Goal: Navigation & Orientation: Find specific page/section

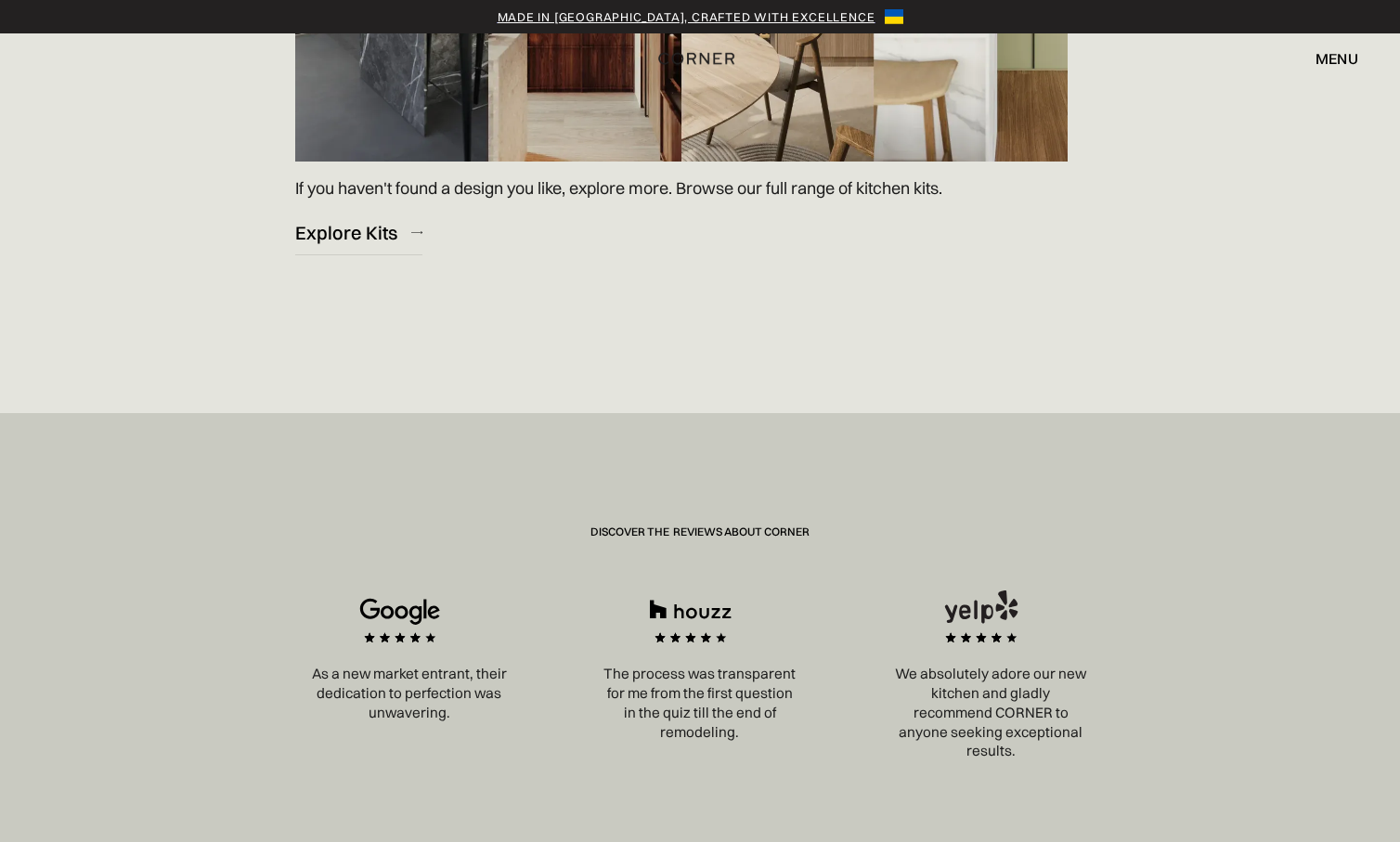
scroll to position [2878, 0]
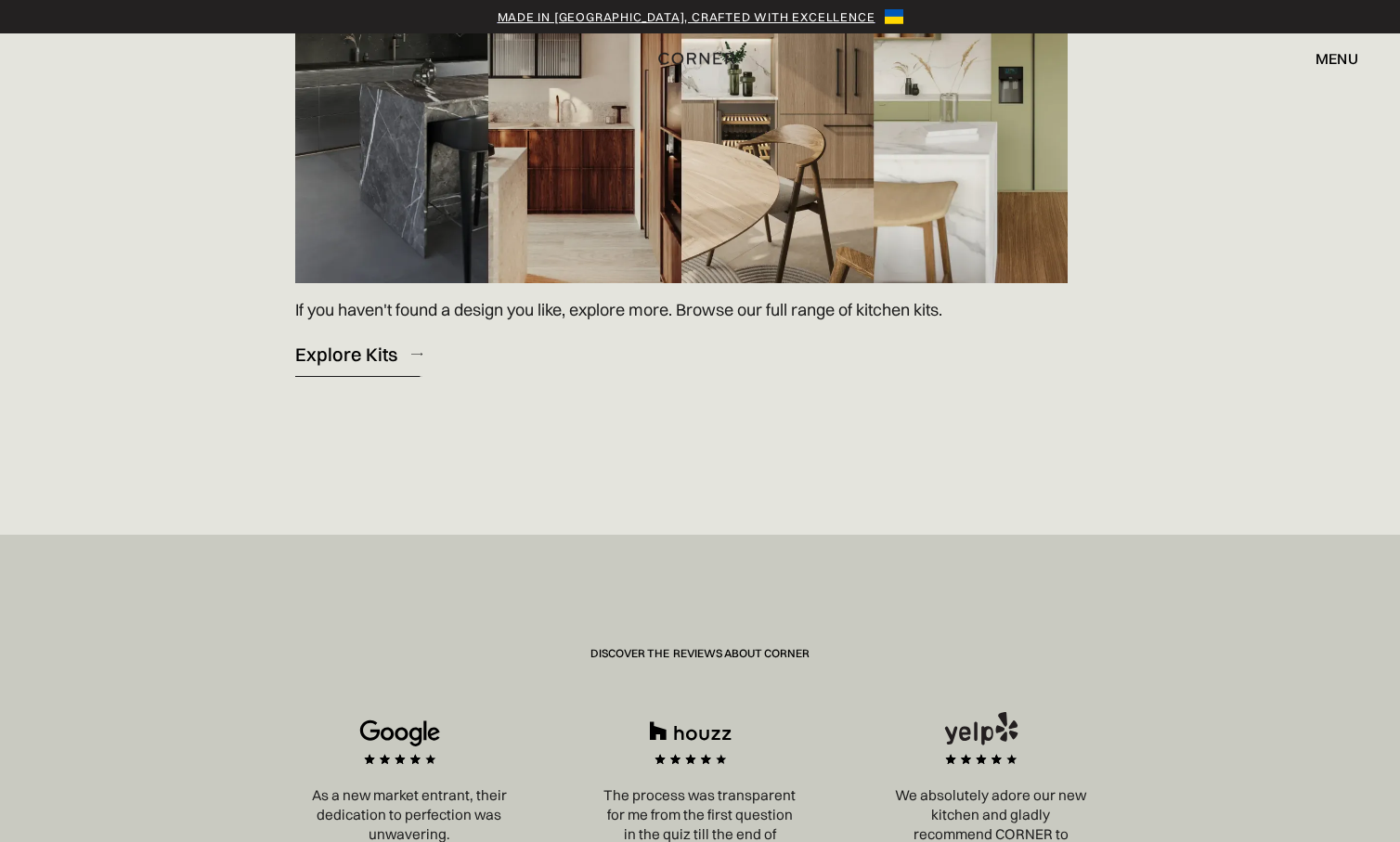
click at [381, 362] on div "Explore Kits" at bounding box center [346, 354] width 102 height 25
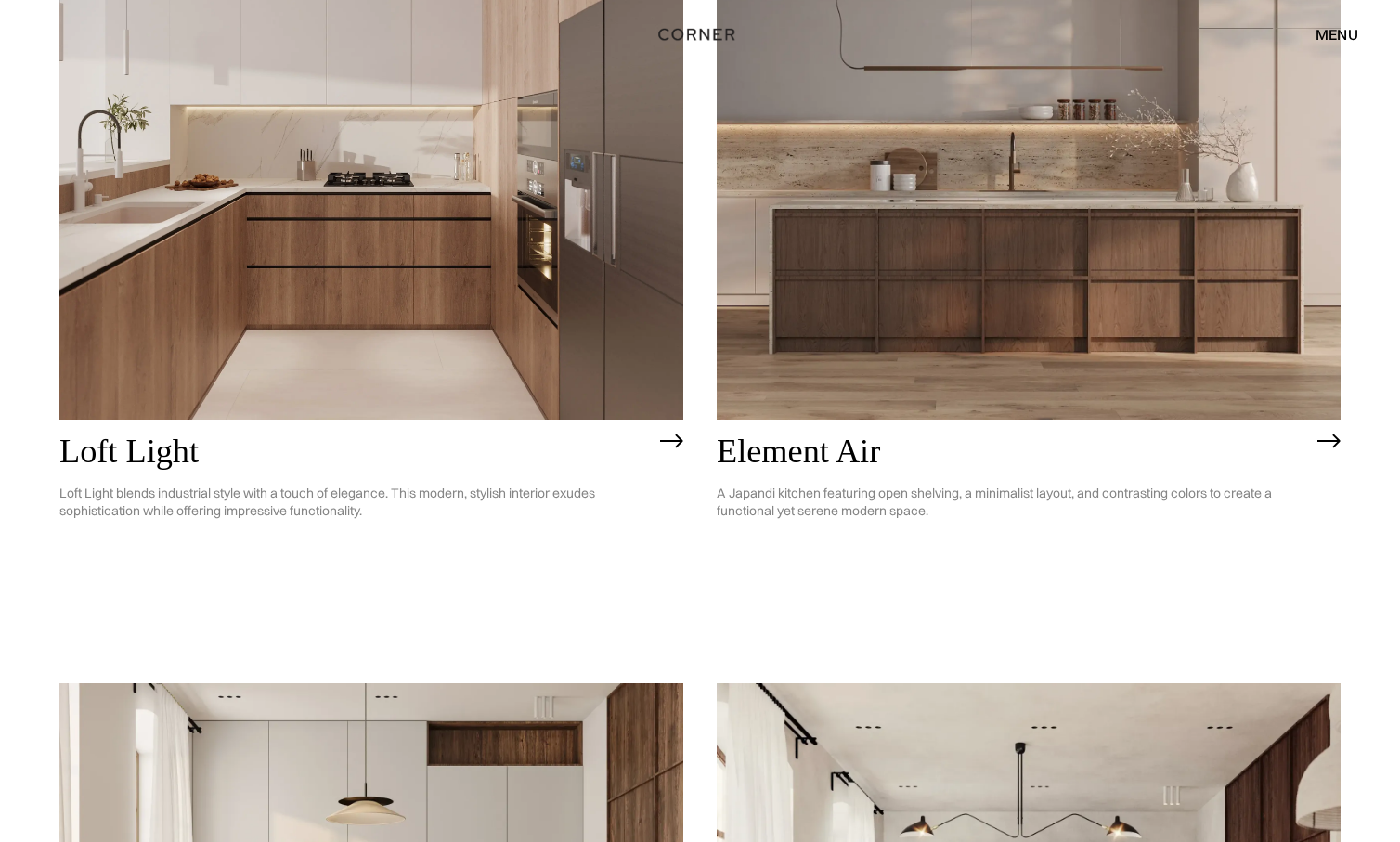
scroll to position [372, 0]
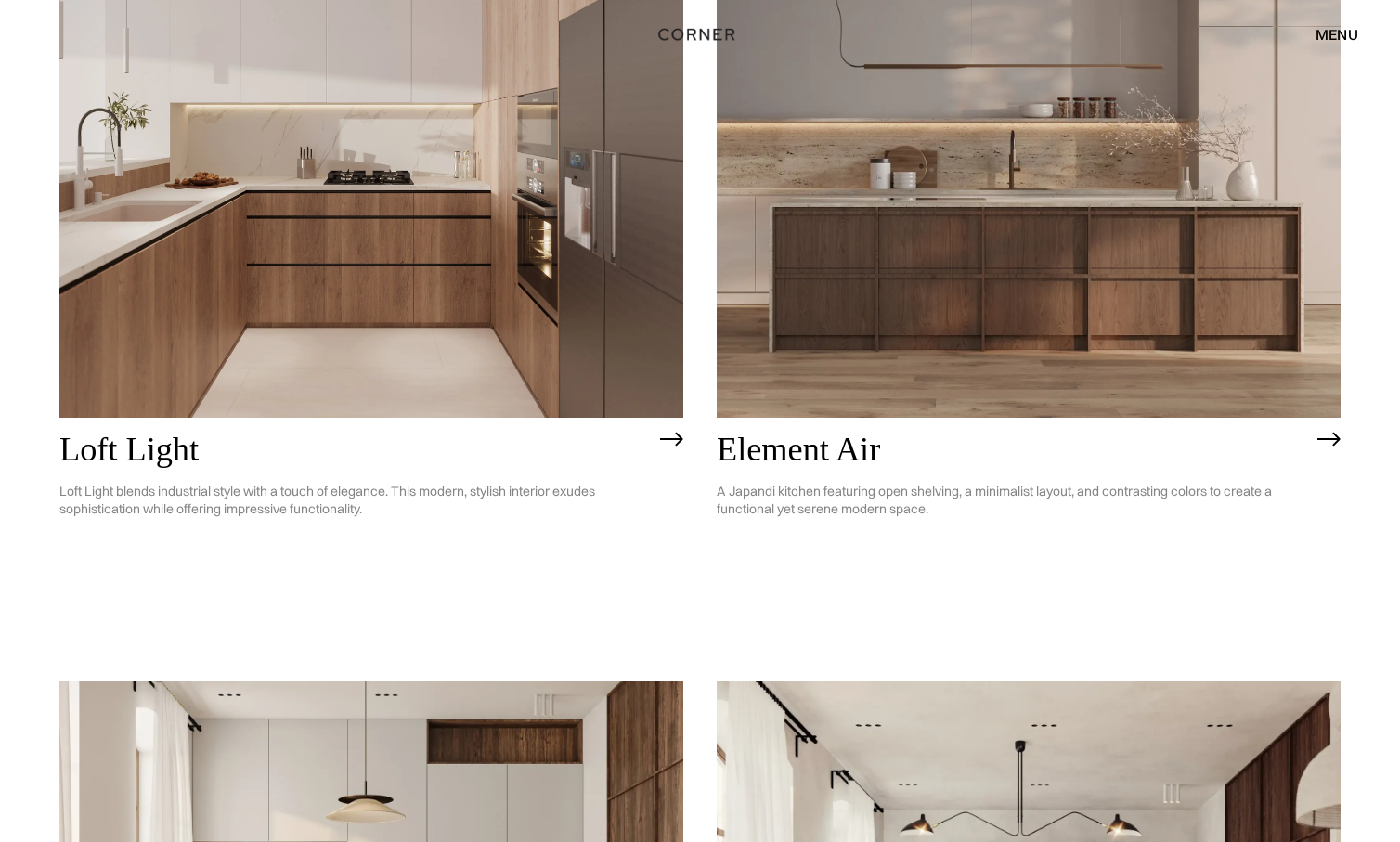
click at [665, 432] on img at bounding box center [672, 439] width 23 height 15
